Goal: Browse casually: Explore the website without a specific task or goal

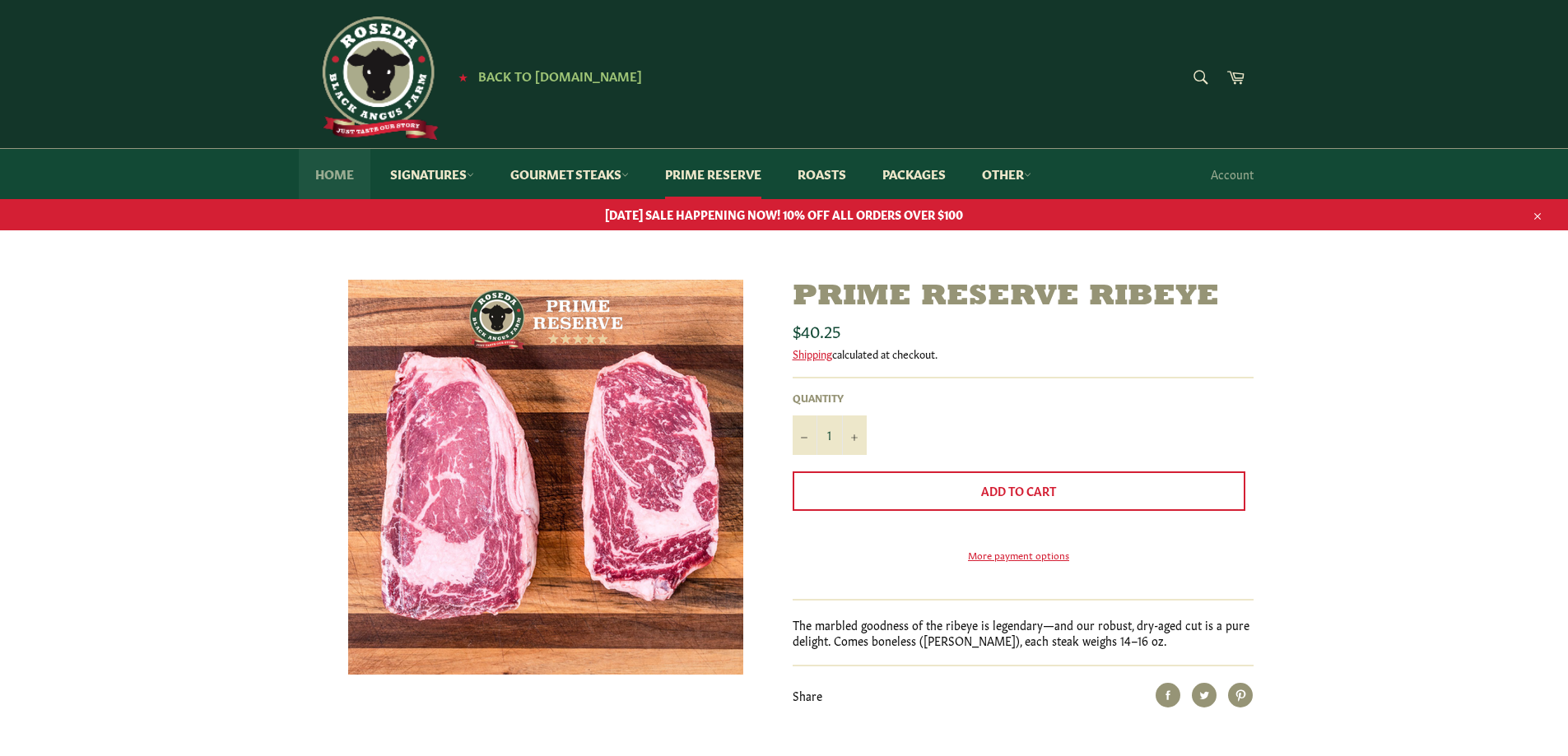
click at [334, 172] on link "Home" at bounding box center [334, 174] width 71 height 50
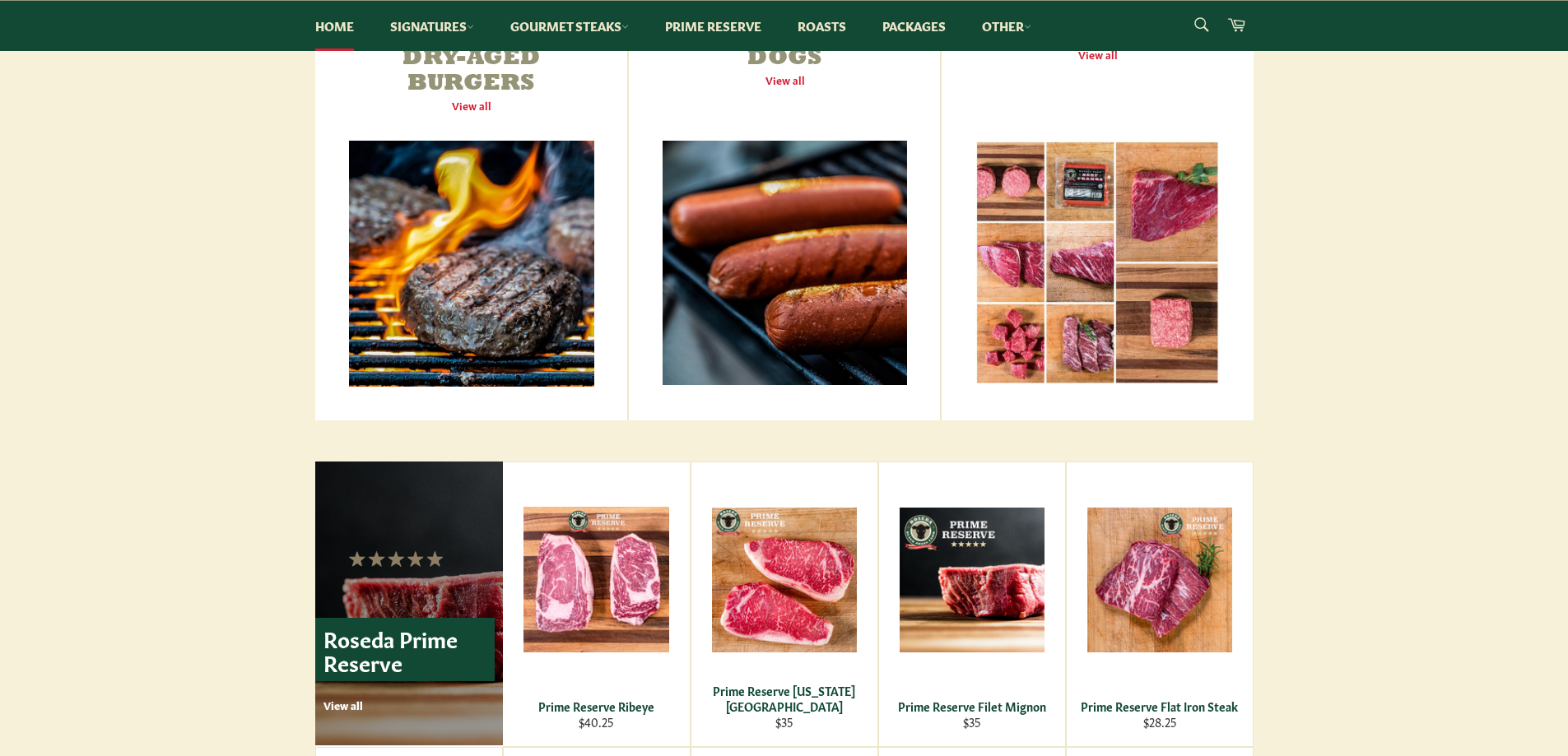
scroll to position [905, 0]
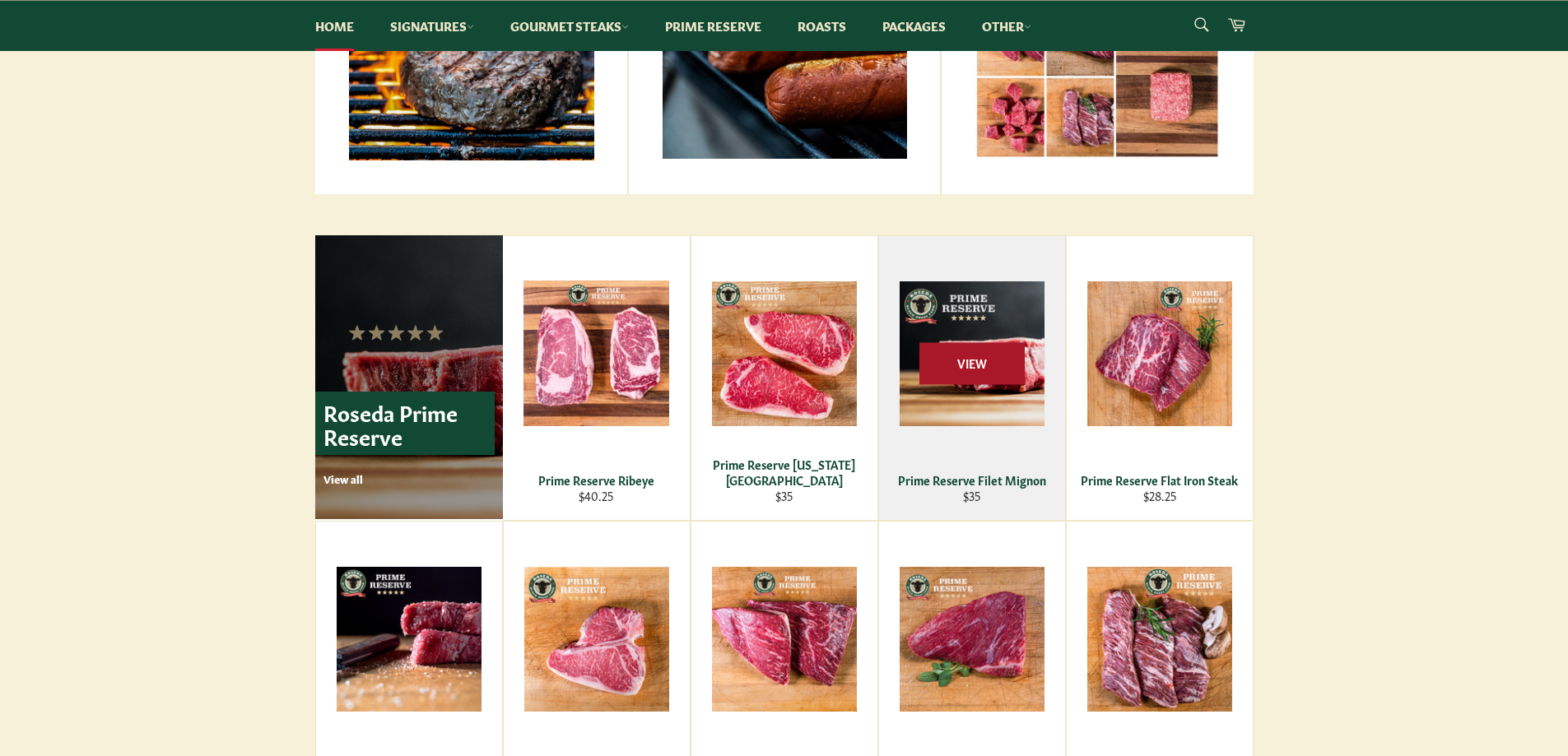
click at [956, 364] on span "View" at bounding box center [972, 363] width 105 height 42
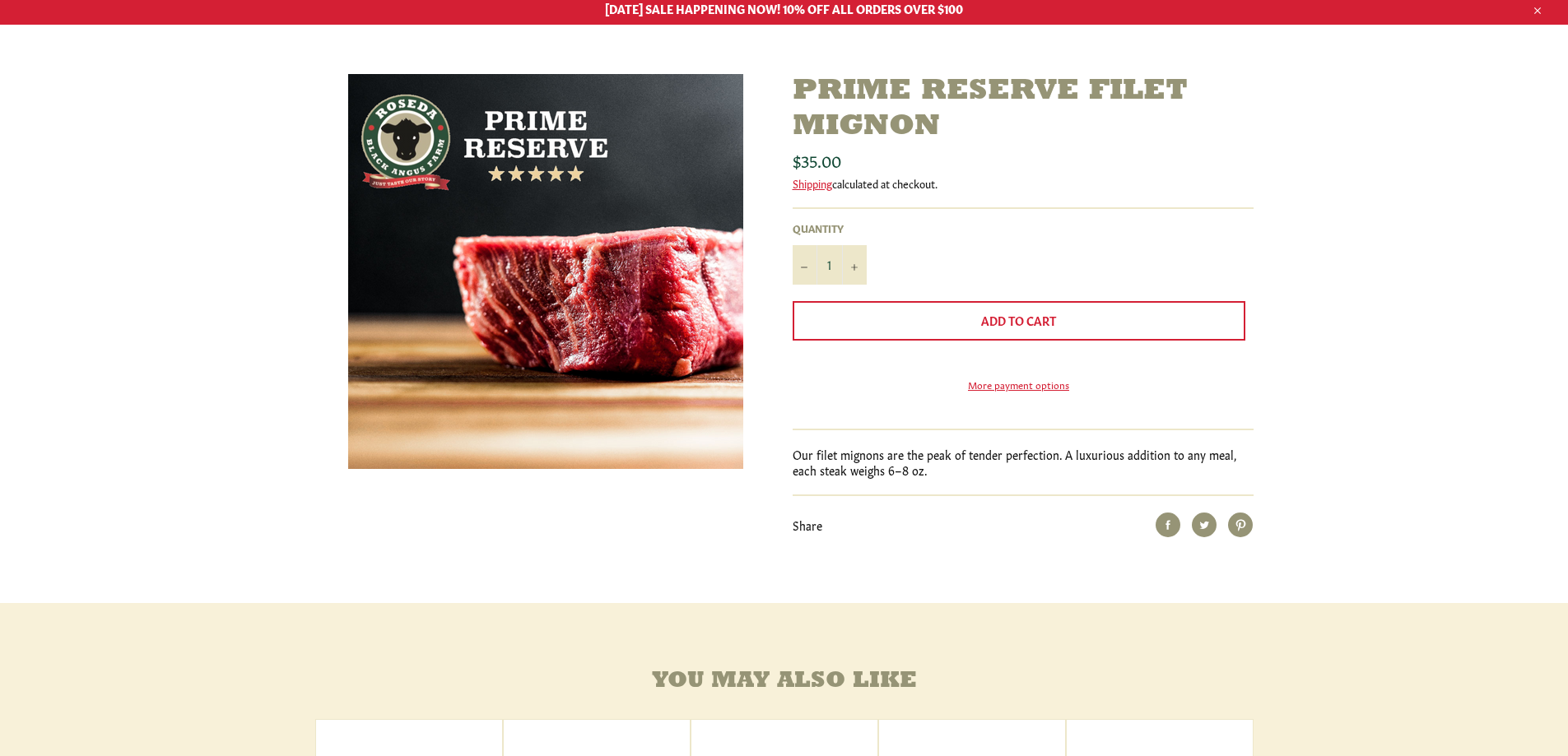
scroll to position [83, 0]
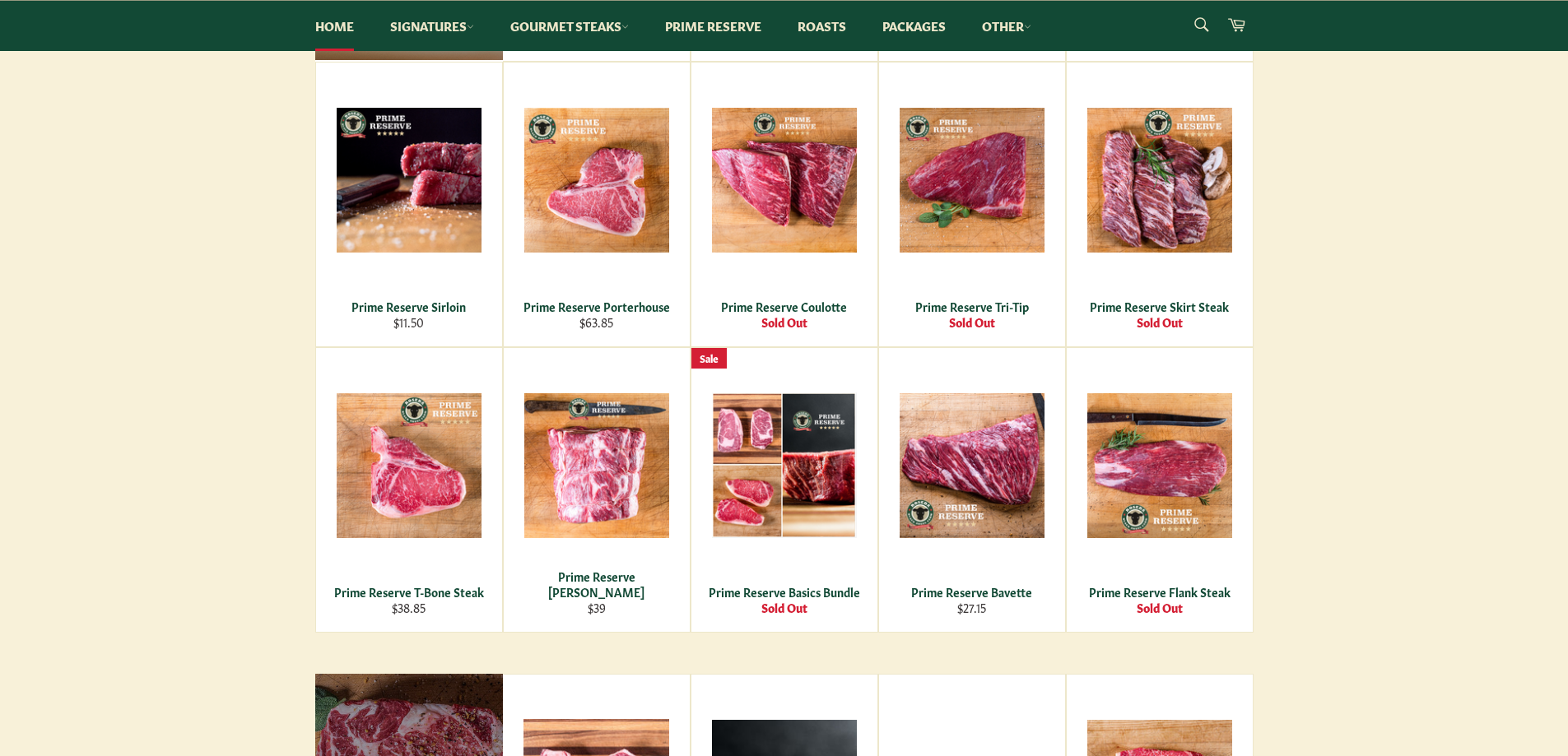
scroll to position [1399, 0]
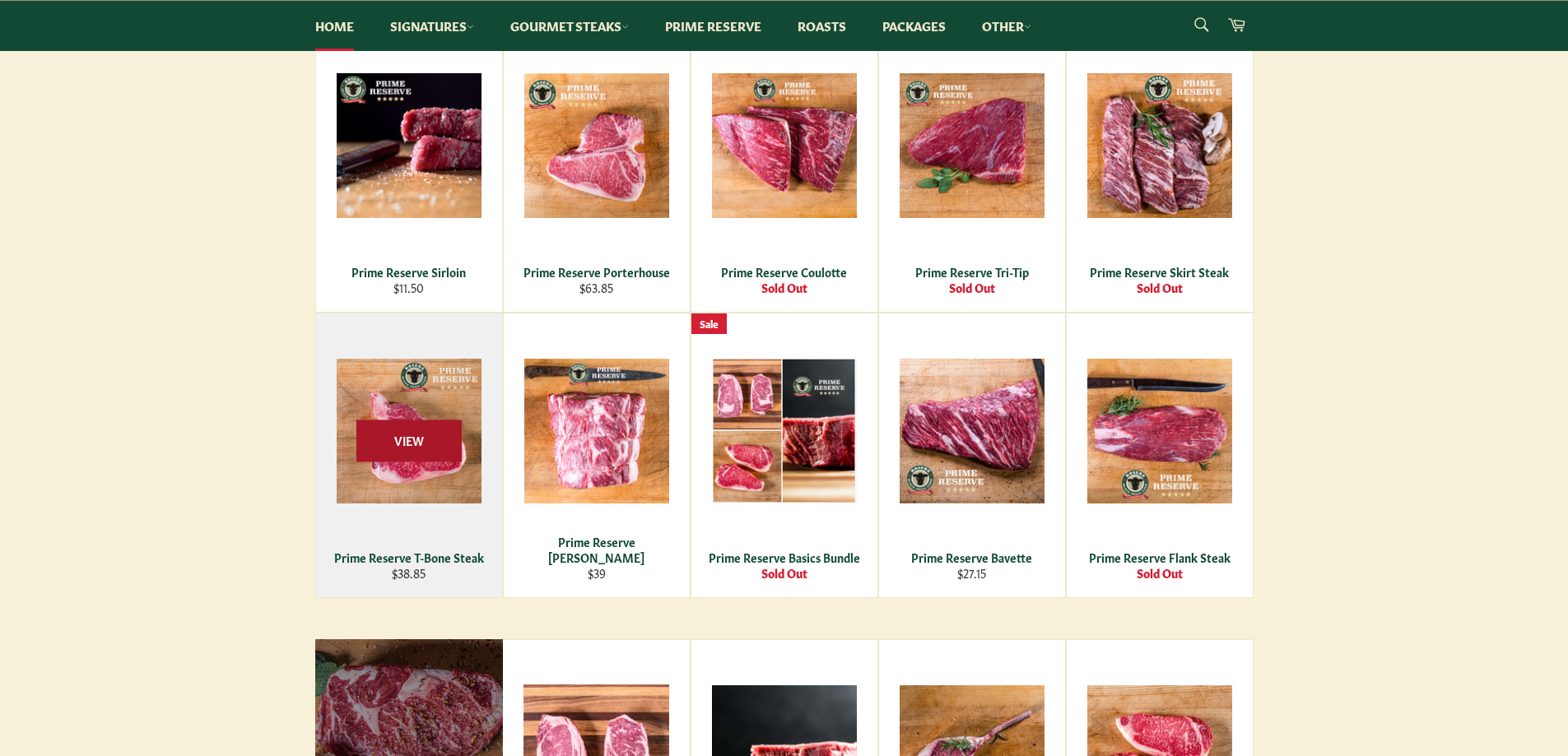
click at [400, 438] on span "View" at bounding box center [409, 440] width 105 height 42
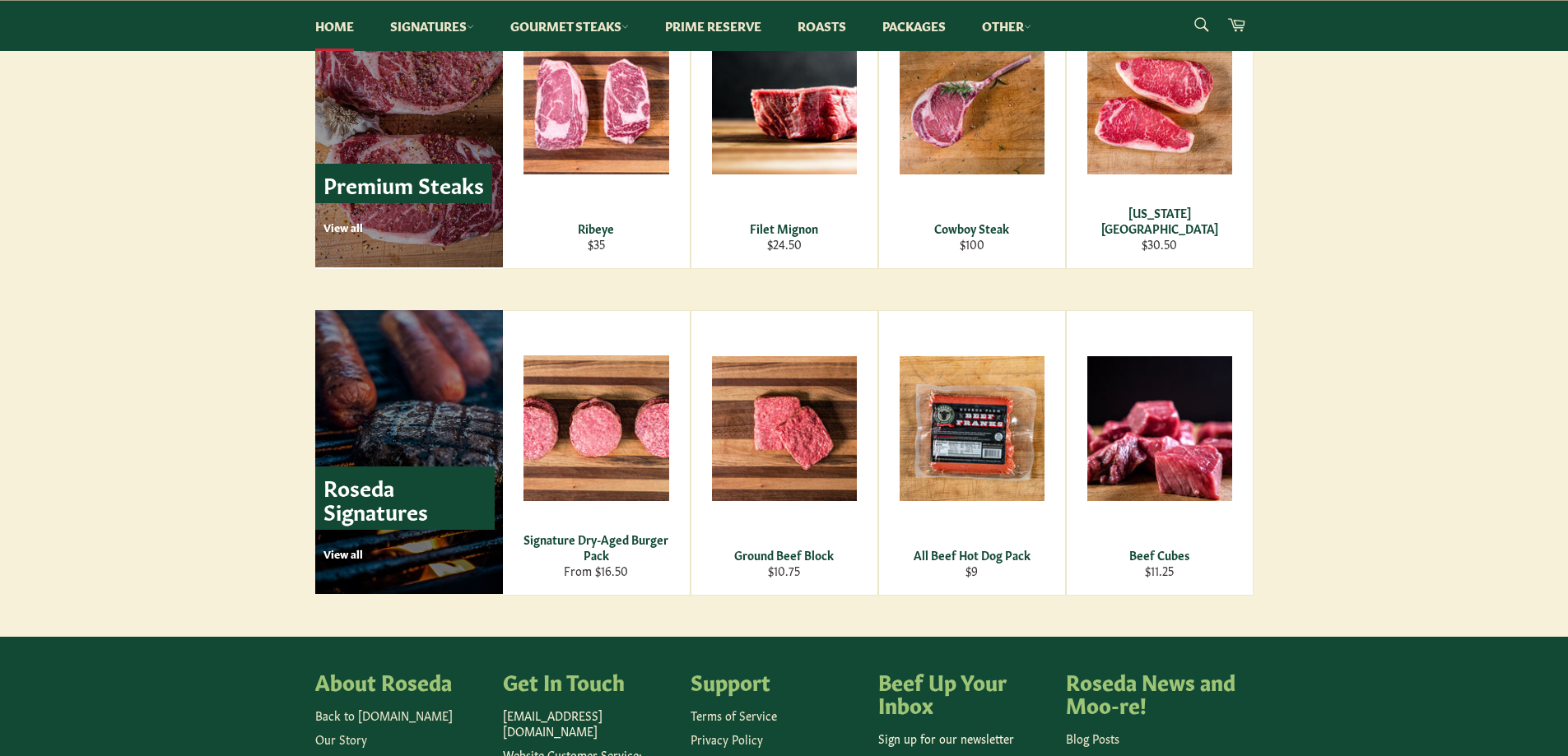
scroll to position [2056, 0]
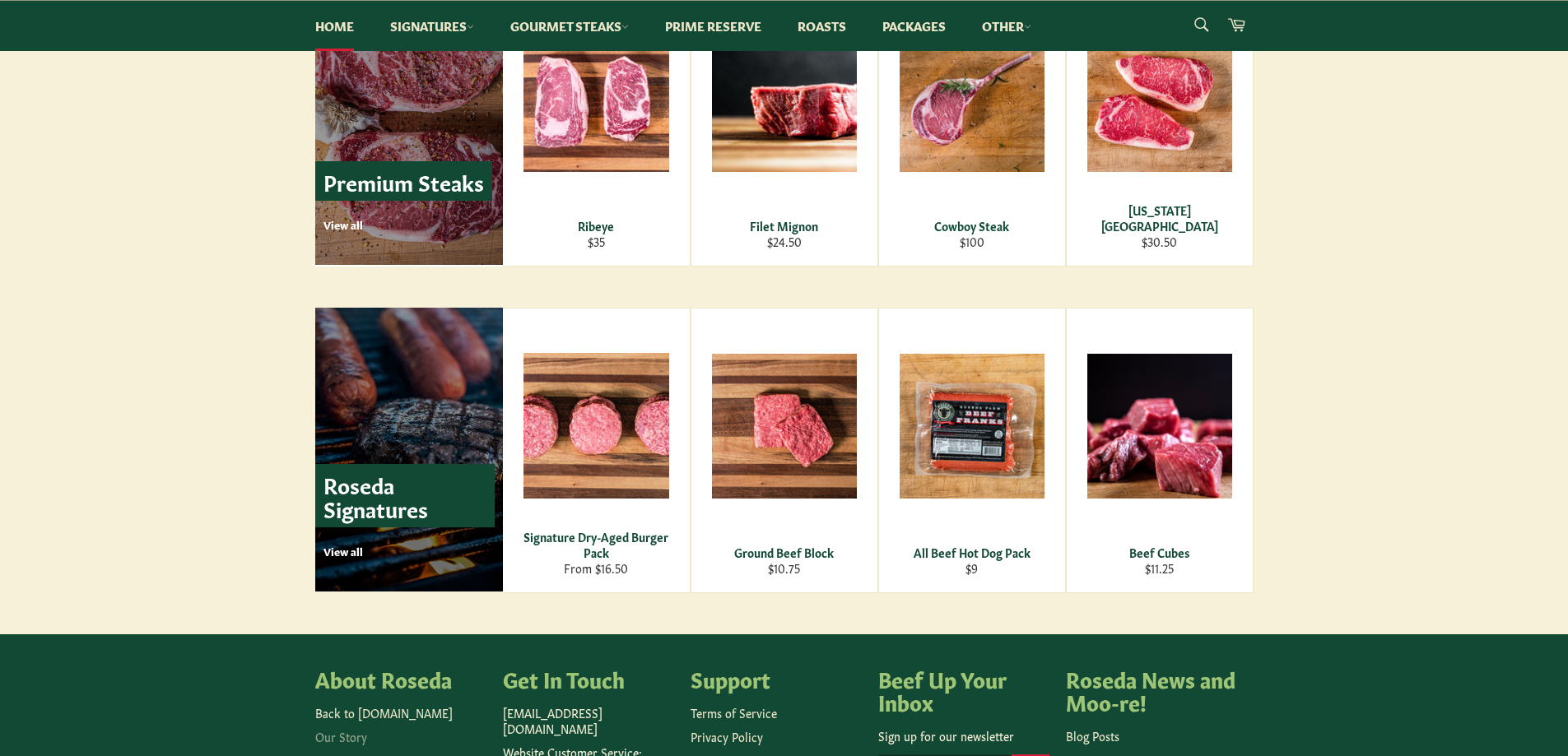
click at [344, 736] on link "Our Story" at bounding box center [341, 736] width 52 height 17
